Goal: Find specific page/section: Find specific page/section

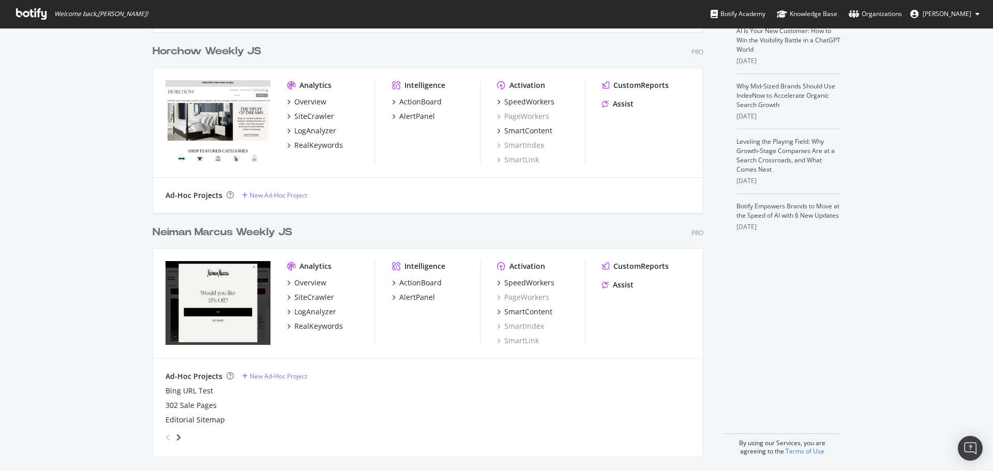
scroll to position [259, 0]
click at [314, 294] on div "SiteCrawler" at bounding box center [314, 296] width 40 height 10
